Goal: Task Accomplishment & Management: Use online tool/utility

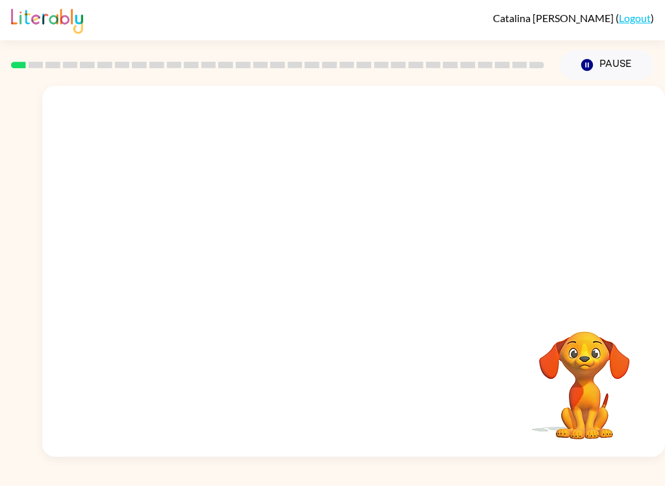
click at [588, 64] on icon "Pause" at bounding box center [587, 65] width 14 height 14
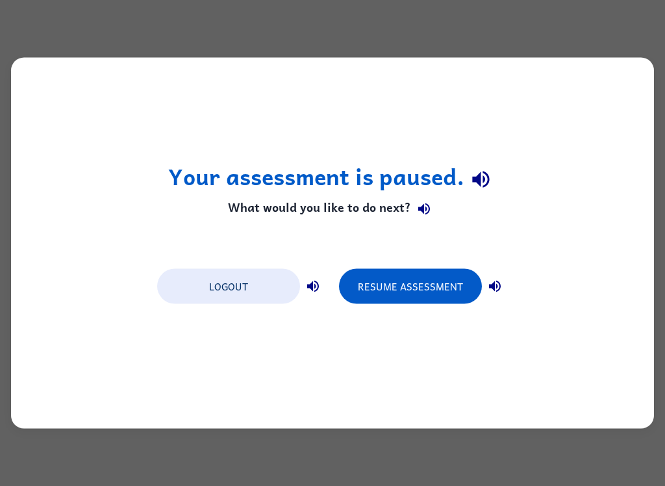
click at [264, 280] on button "Logout" at bounding box center [228, 286] width 143 height 35
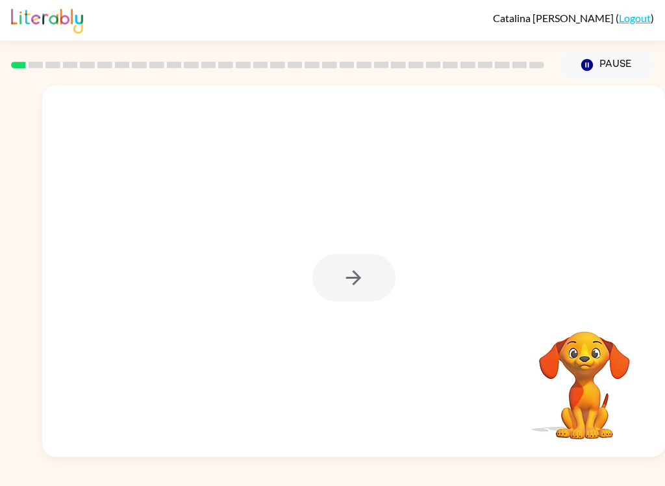
click at [356, 284] on div at bounding box center [353, 277] width 83 height 47
click at [350, 290] on button "button" at bounding box center [353, 277] width 83 height 47
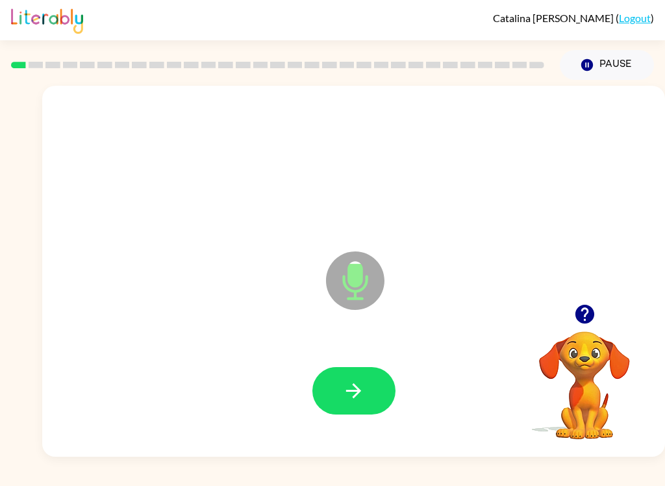
click at [334, 403] on button "button" at bounding box center [353, 390] width 83 height 47
click at [371, 394] on button "button" at bounding box center [353, 390] width 83 height 47
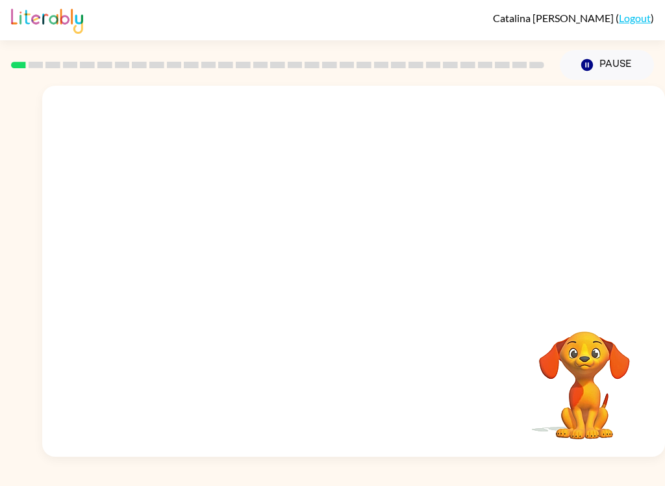
click at [605, 240] on div at bounding box center [353, 195] width 623 height 218
click at [595, 408] on video "Your browser must support playing .mp4 files to use Literably. Please try using…" at bounding box center [584, 376] width 130 height 130
click at [599, 343] on video "Your browser must support playing .mp4 files to use Literably. Please try using…" at bounding box center [584, 376] width 130 height 130
click at [645, 21] on link "Logout" at bounding box center [635, 18] width 32 height 12
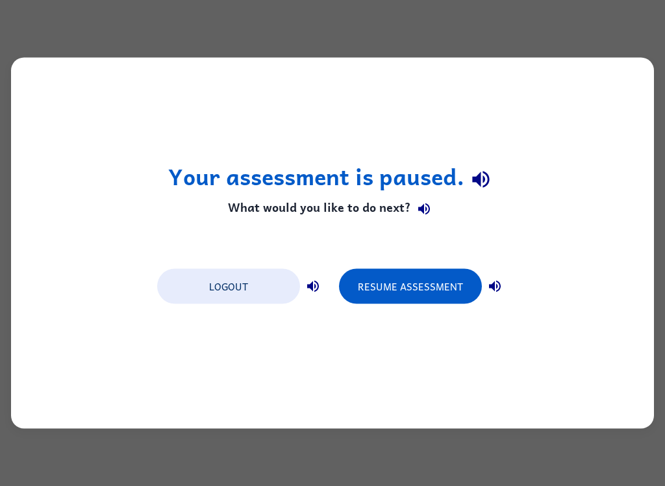
click at [439, 288] on button "Resume Assessment" at bounding box center [410, 286] width 143 height 35
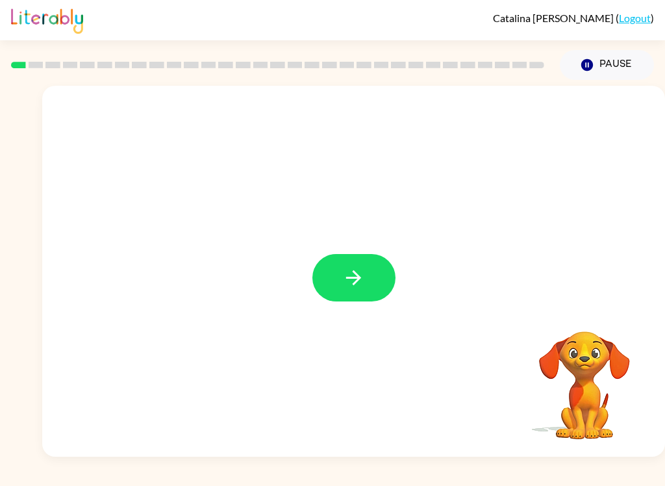
click at [367, 279] on button "button" at bounding box center [353, 277] width 83 height 47
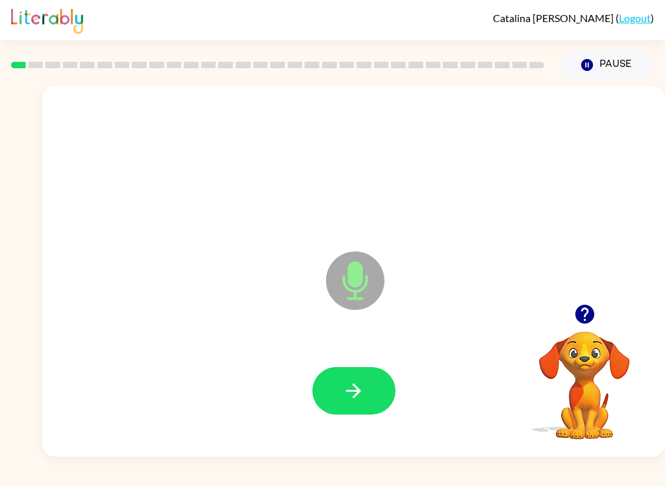
click at [355, 397] on icon "button" at bounding box center [353, 390] width 15 height 15
click at [362, 390] on icon "button" at bounding box center [353, 390] width 23 height 23
click at [343, 387] on icon "button" at bounding box center [353, 390] width 23 height 23
click at [362, 391] on icon "button" at bounding box center [353, 390] width 23 height 23
click at [339, 383] on button "button" at bounding box center [353, 390] width 83 height 47
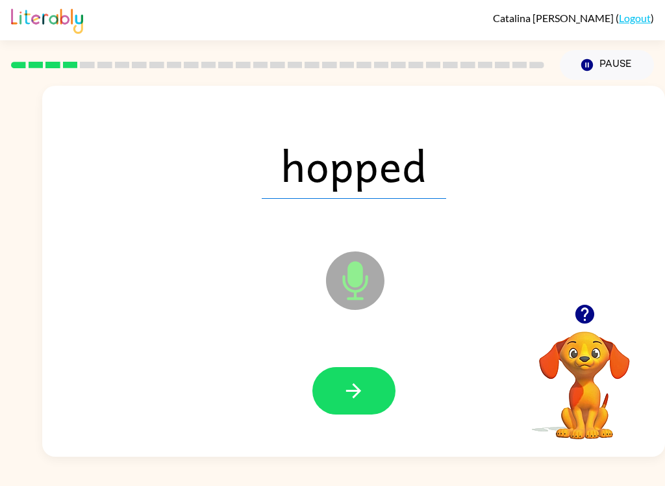
click at [339, 408] on button "button" at bounding box center [353, 390] width 83 height 47
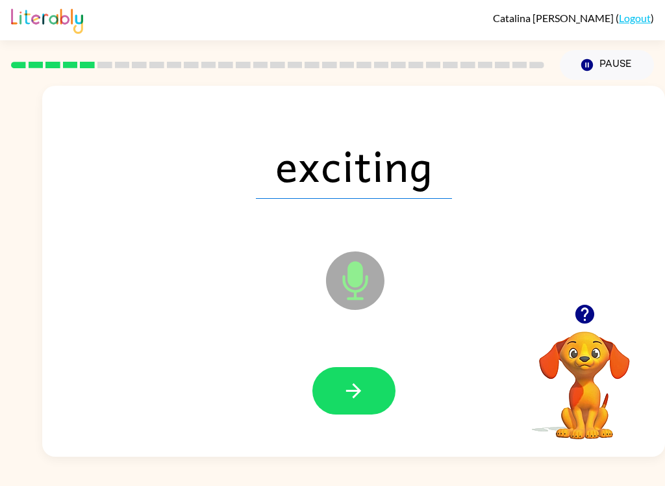
click at [349, 383] on icon "button" at bounding box center [353, 390] width 23 height 23
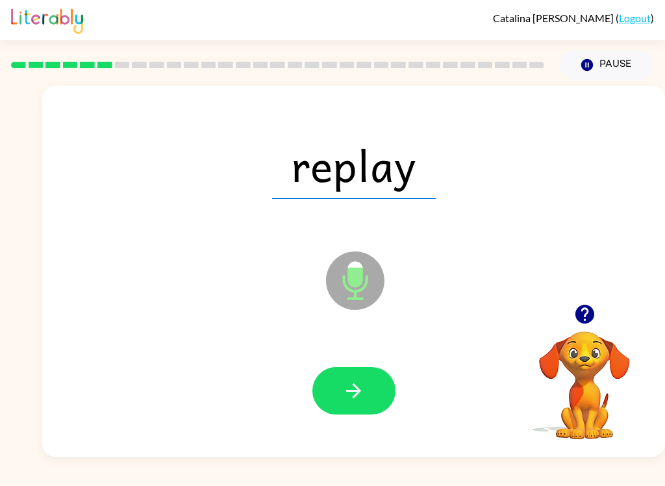
click at [362, 392] on icon "button" at bounding box center [353, 390] width 23 height 23
click at [355, 395] on icon "button" at bounding box center [353, 390] width 15 height 15
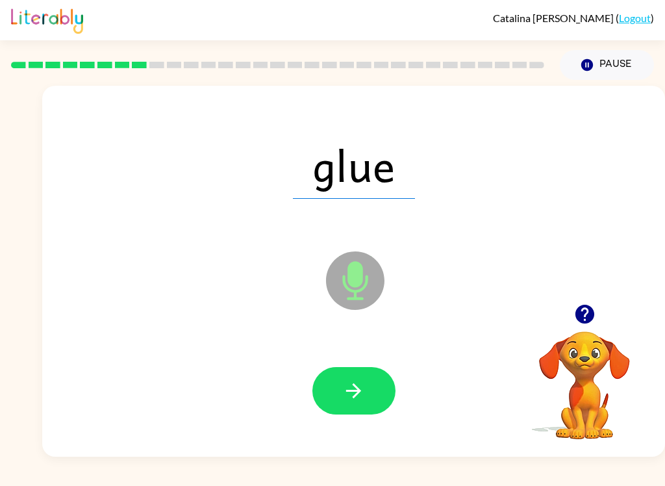
click at [363, 391] on icon "button" at bounding box center [353, 390] width 23 height 23
click at [349, 386] on icon "button" at bounding box center [353, 390] width 23 height 23
click at [348, 392] on icon "button" at bounding box center [353, 390] width 15 height 15
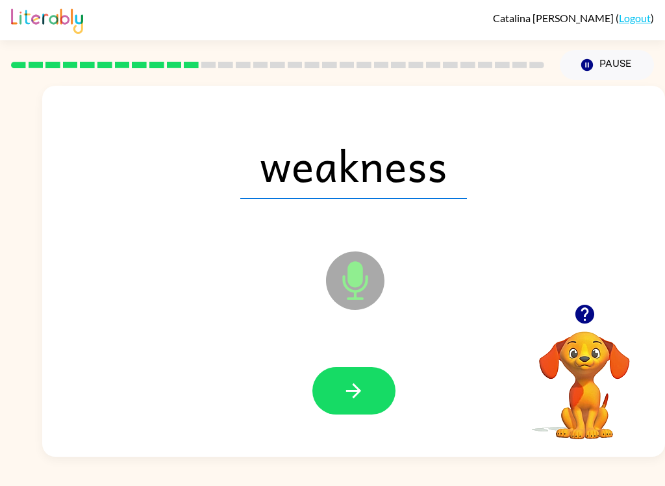
click at [345, 401] on icon "button" at bounding box center [353, 390] width 23 height 23
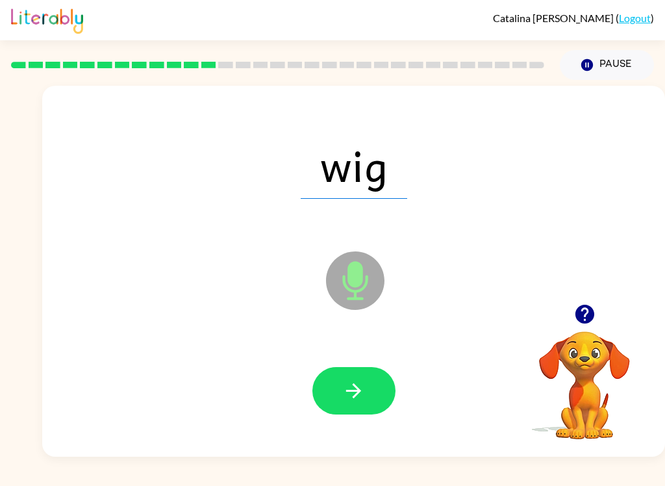
click at [340, 400] on button "button" at bounding box center [353, 390] width 83 height 47
click at [355, 392] on icon "button" at bounding box center [353, 390] width 23 height 23
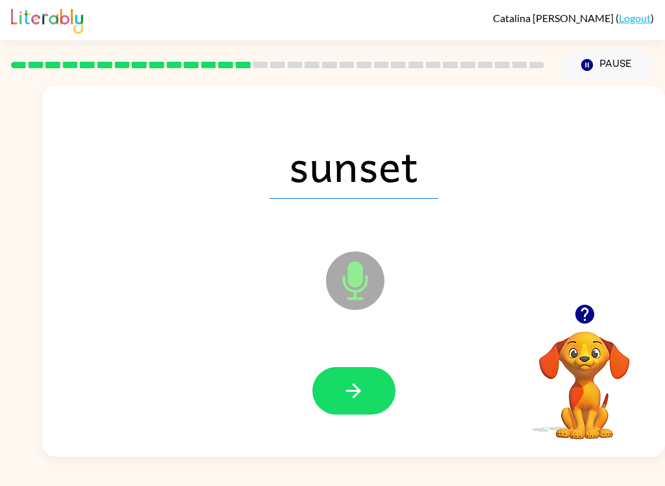
click at [352, 386] on icon "button" at bounding box center [353, 390] width 23 height 23
click at [344, 381] on icon "button" at bounding box center [353, 390] width 23 height 23
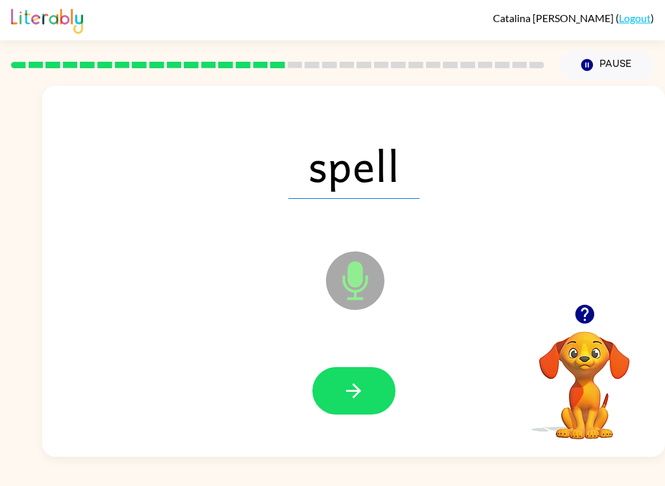
click at [351, 382] on icon "button" at bounding box center [353, 390] width 23 height 23
click at [351, 384] on icon "button" at bounding box center [353, 390] width 23 height 23
click at [345, 380] on icon "button" at bounding box center [353, 390] width 23 height 23
click at [356, 379] on button "button" at bounding box center [353, 390] width 83 height 47
click at [362, 388] on icon "button" at bounding box center [353, 390] width 23 height 23
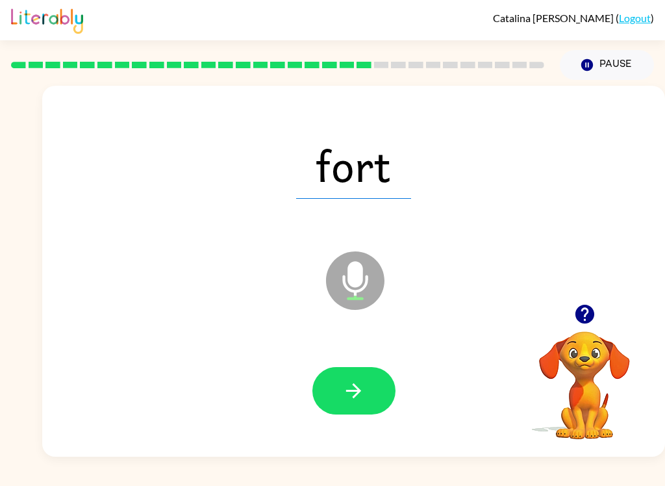
click at [338, 386] on button "button" at bounding box center [353, 390] width 83 height 47
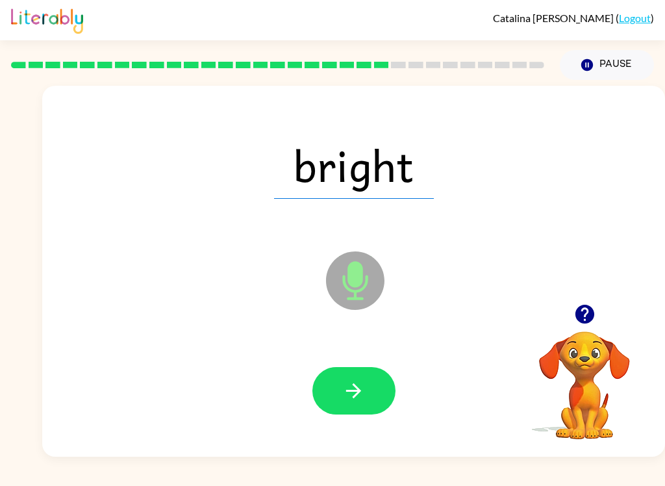
click at [367, 392] on button "button" at bounding box center [353, 390] width 83 height 47
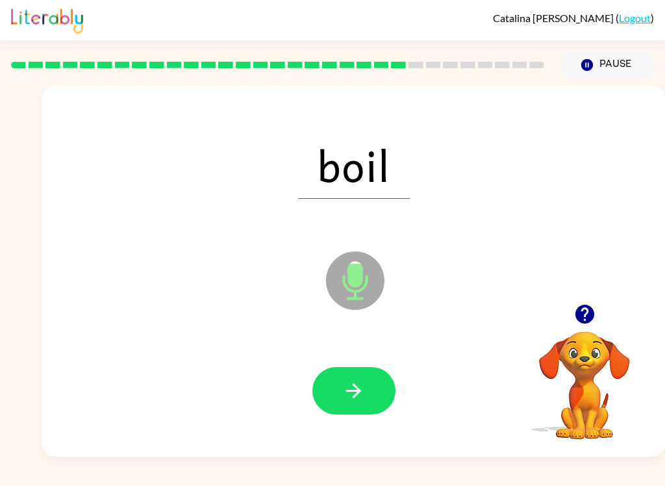
click at [355, 402] on icon "button" at bounding box center [353, 390] width 23 height 23
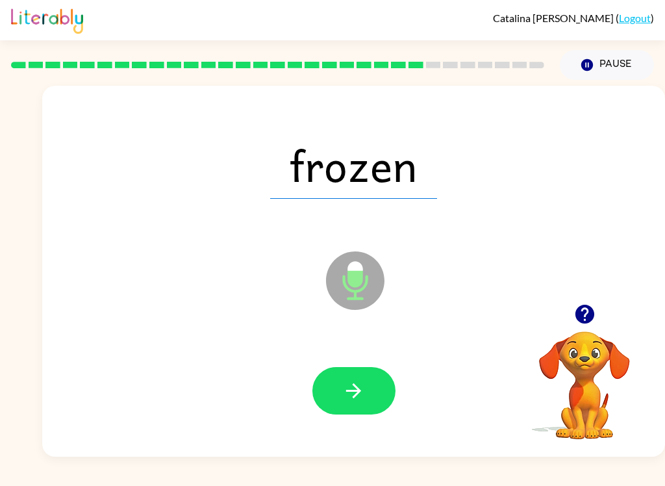
click at [349, 395] on icon "button" at bounding box center [353, 390] width 23 height 23
click at [362, 387] on icon "button" at bounding box center [353, 390] width 23 height 23
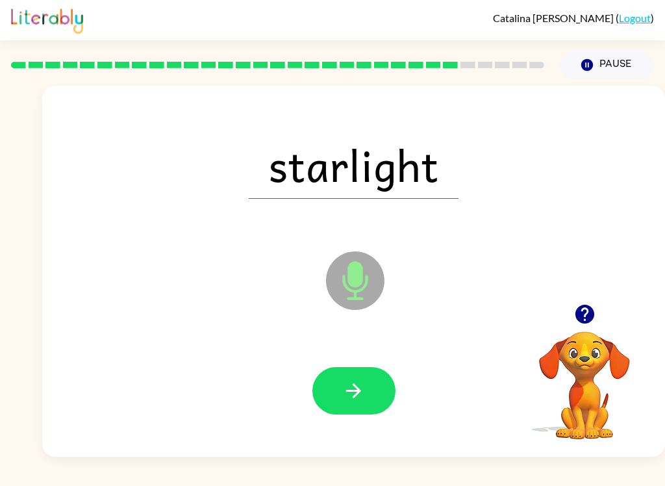
click at [362, 392] on icon "button" at bounding box center [353, 390] width 23 height 23
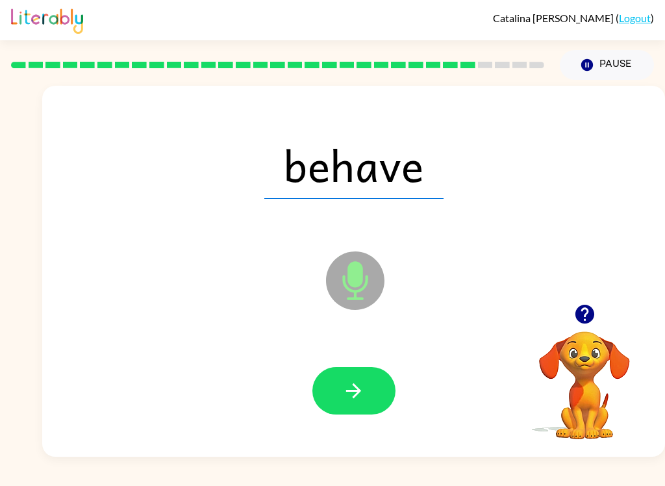
click at [375, 398] on button "button" at bounding box center [353, 390] width 83 height 47
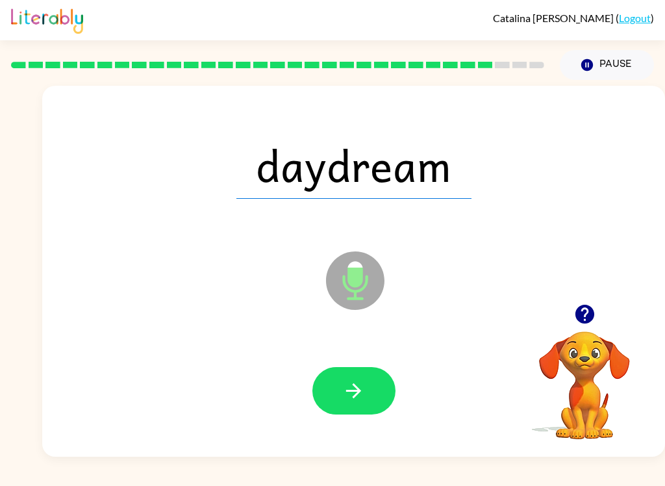
click at [372, 385] on button "button" at bounding box center [353, 390] width 83 height 47
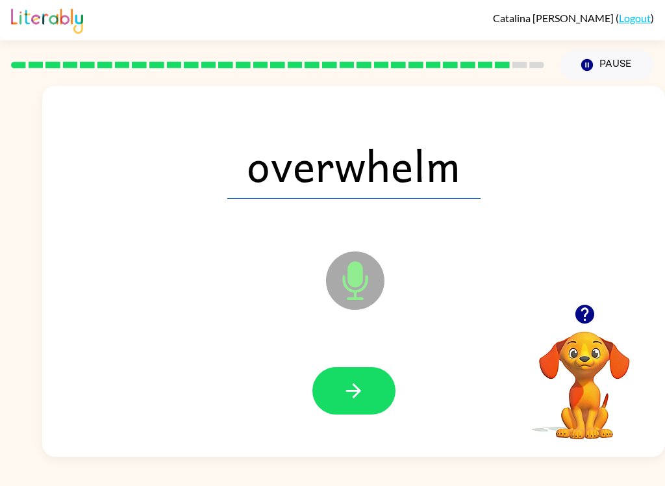
click at [355, 382] on icon "button" at bounding box center [353, 390] width 23 height 23
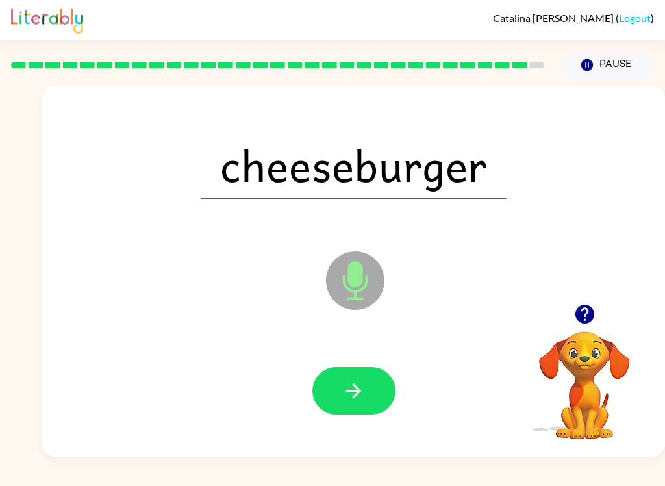
click at [373, 391] on button "button" at bounding box center [353, 390] width 83 height 47
